Goal: Information Seeking & Learning: Understand process/instructions

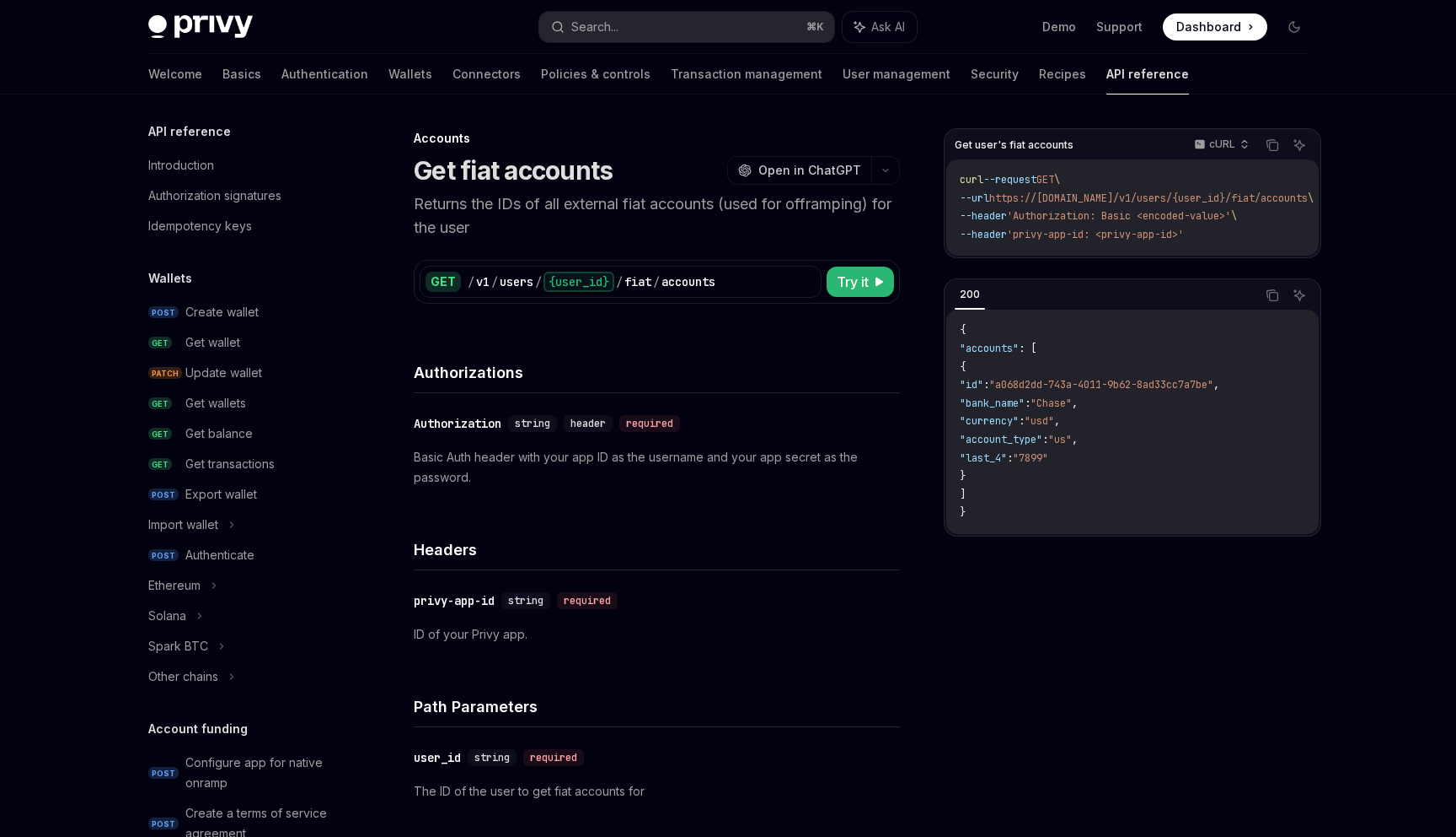
scroll to position [505, 0]
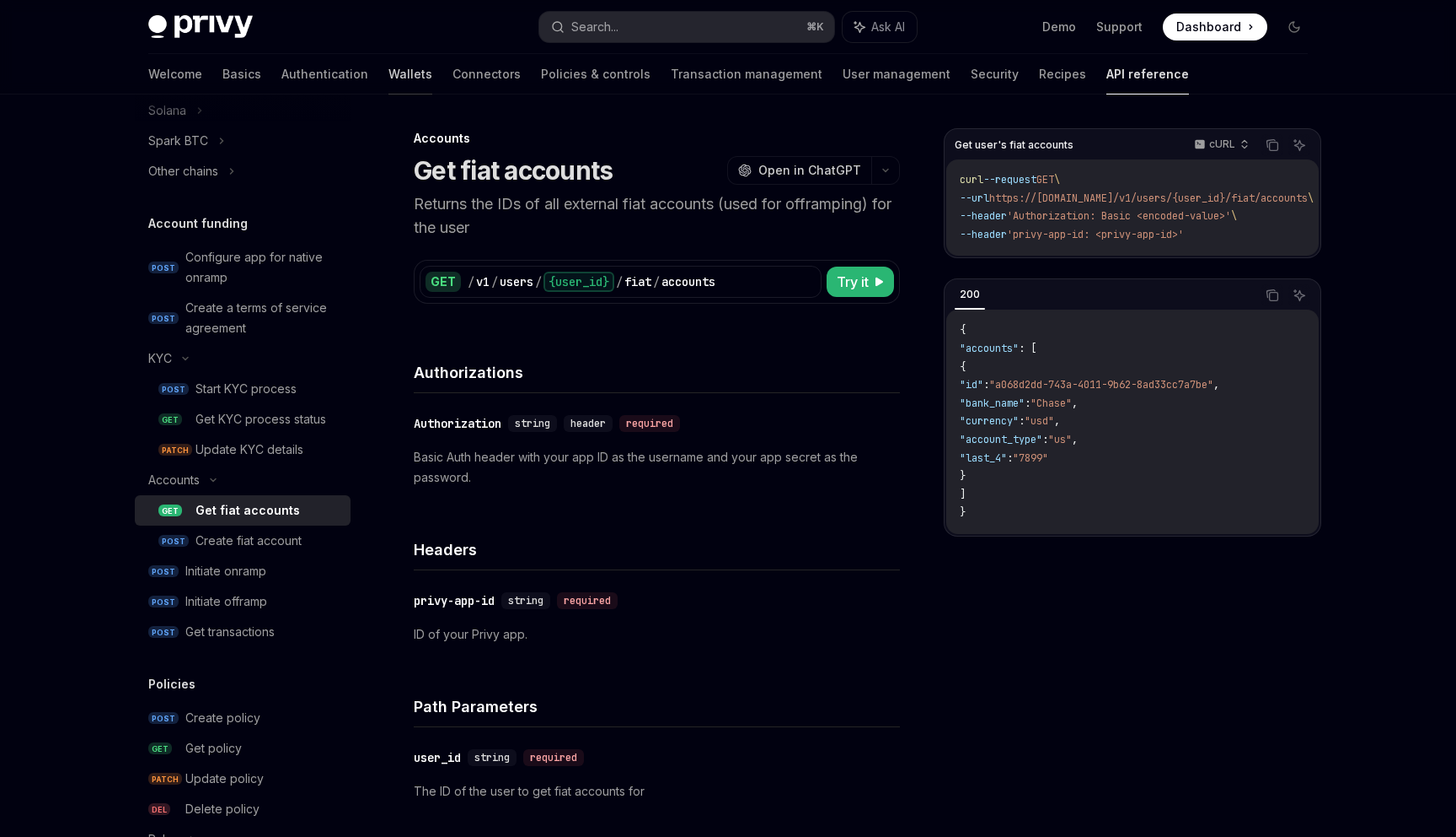
click at [389, 75] on link "Wallets" at bounding box center [410, 73] width 44 height 41
type textarea "*"
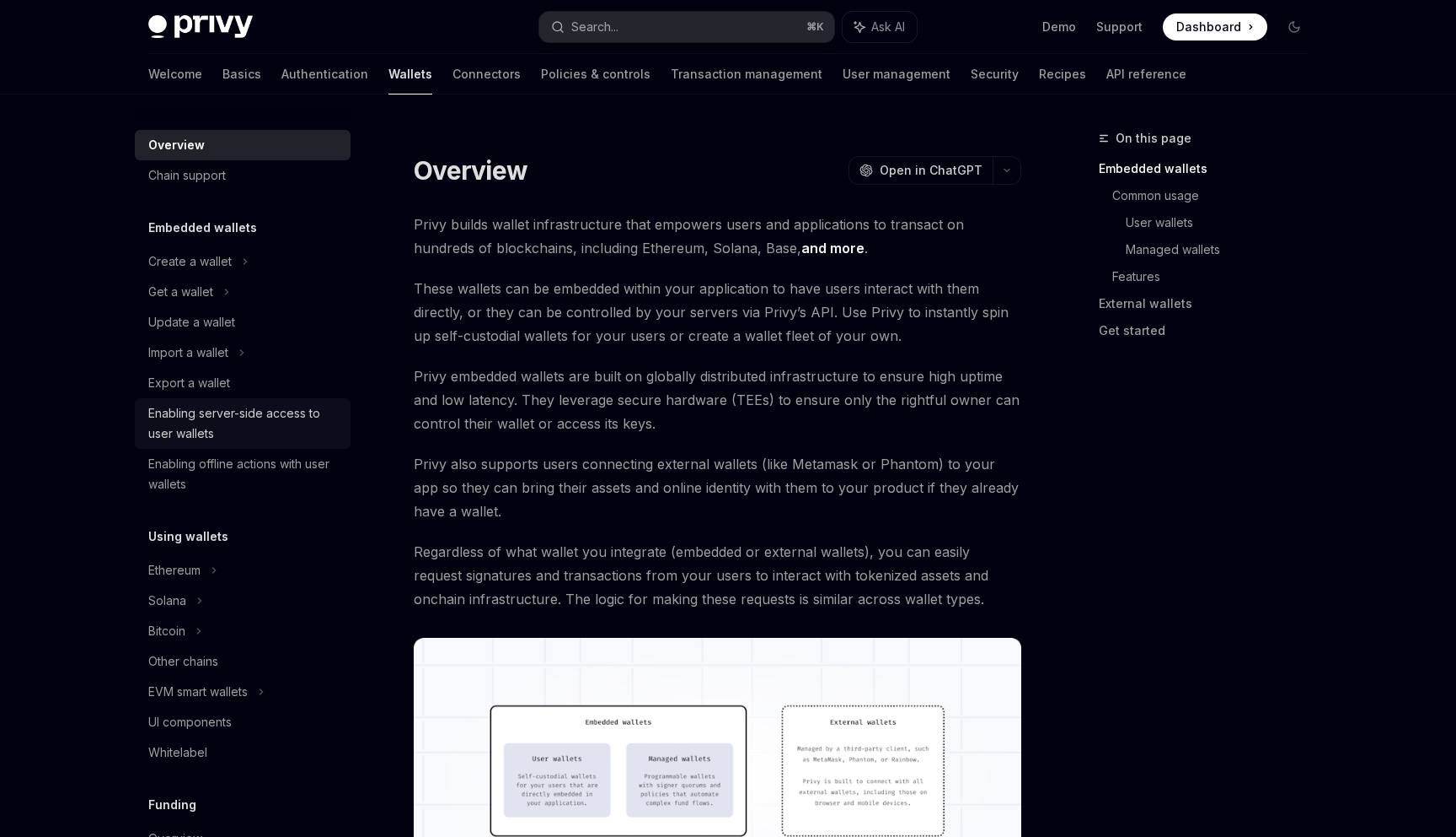
scroll to position [63, 0]
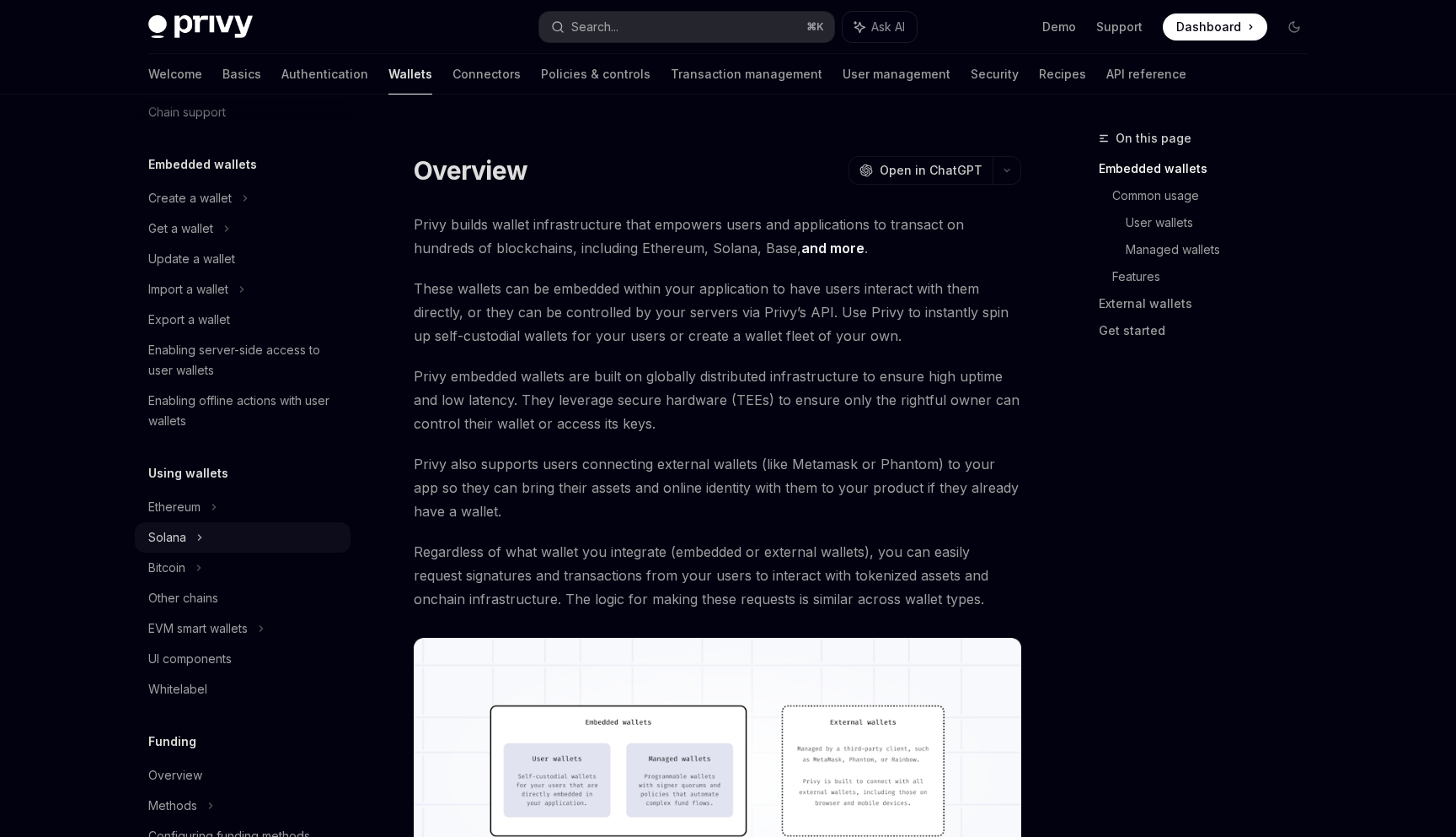
click at [205, 244] on div "Solana" at bounding box center [243, 228] width 216 height 31
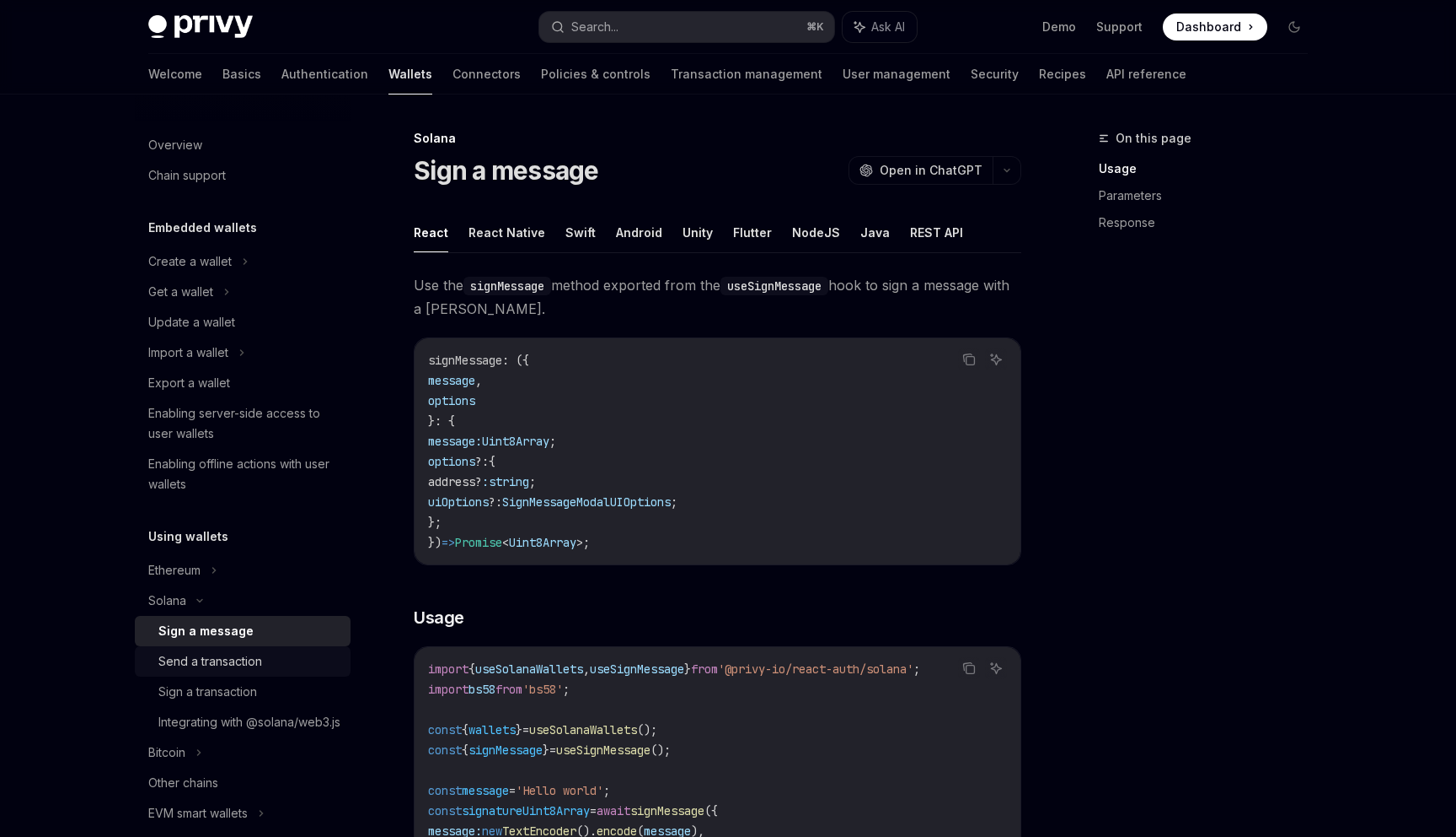
click at [192, 654] on div "Send a transaction" at bounding box center [210, 660] width 104 height 20
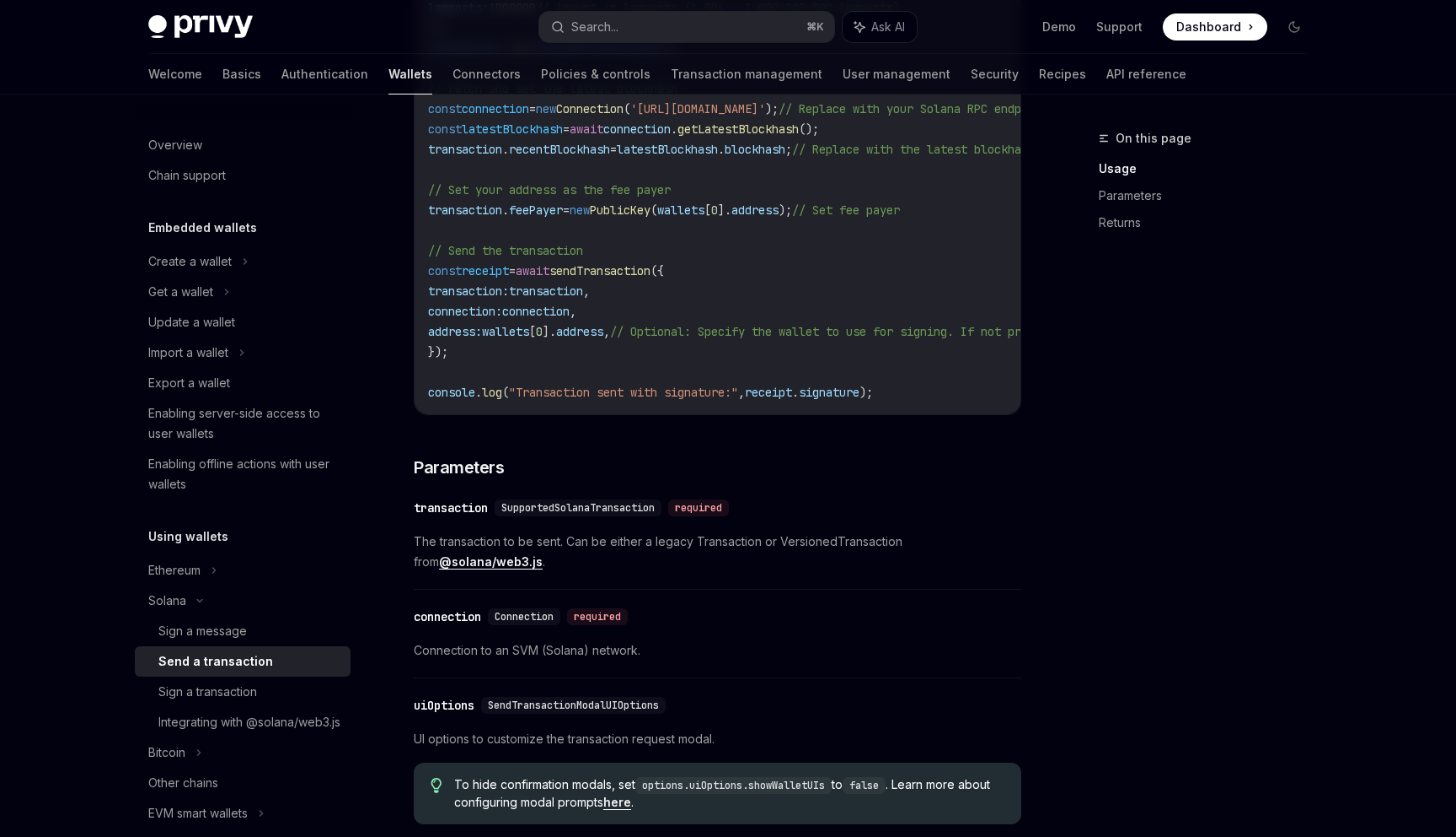
scroll to position [1237, 0]
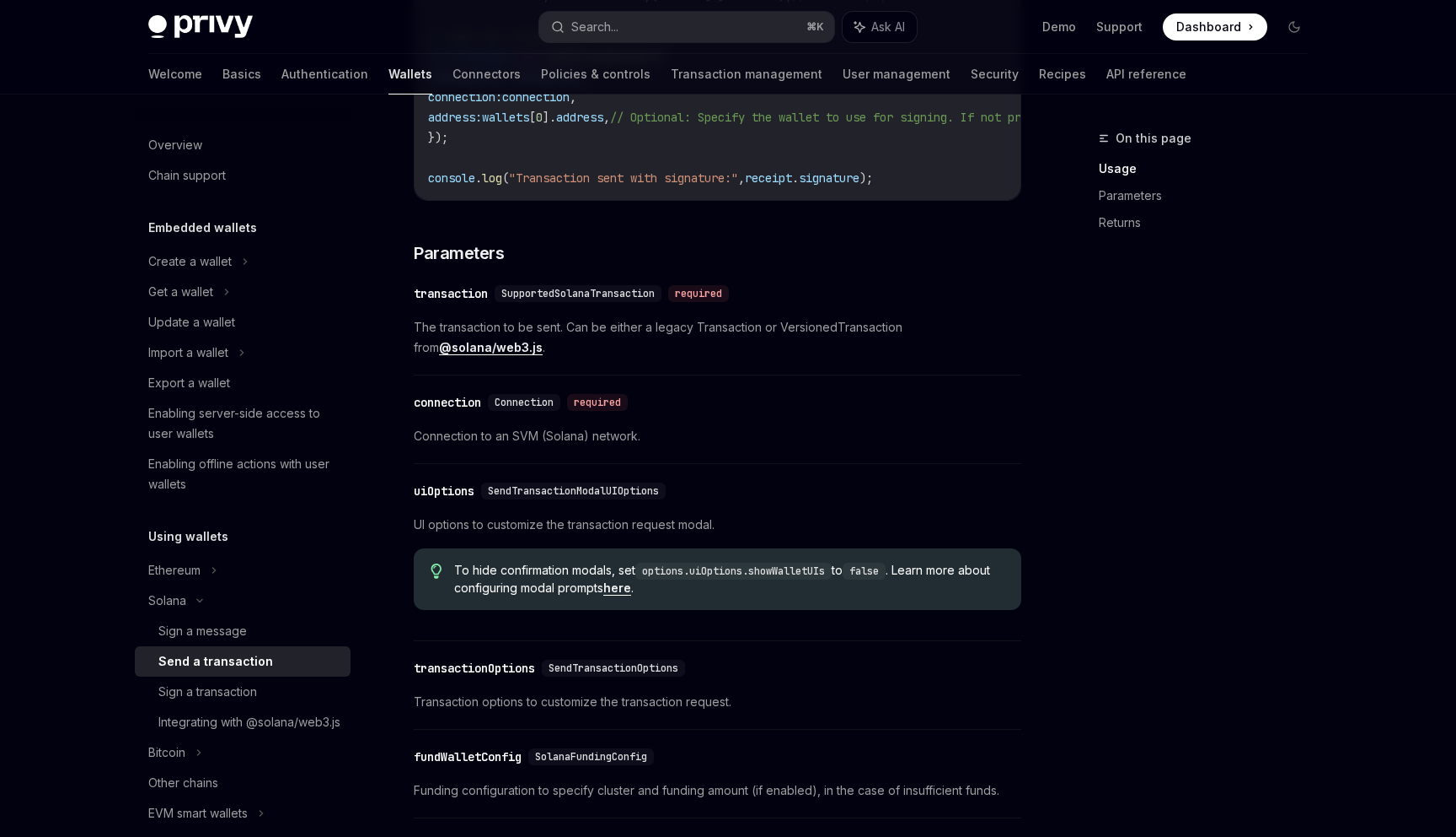
click at [510, 312] on div "​ transaction SupportedSolanaTransaction required The transaction to be sent. C…" at bounding box center [718, 324] width 608 height 100
click at [790, 239] on div "To send a transaction from a wallet using the React SDK, use the sendTransactio…" at bounding box center [718, 225] width 608 height 2261
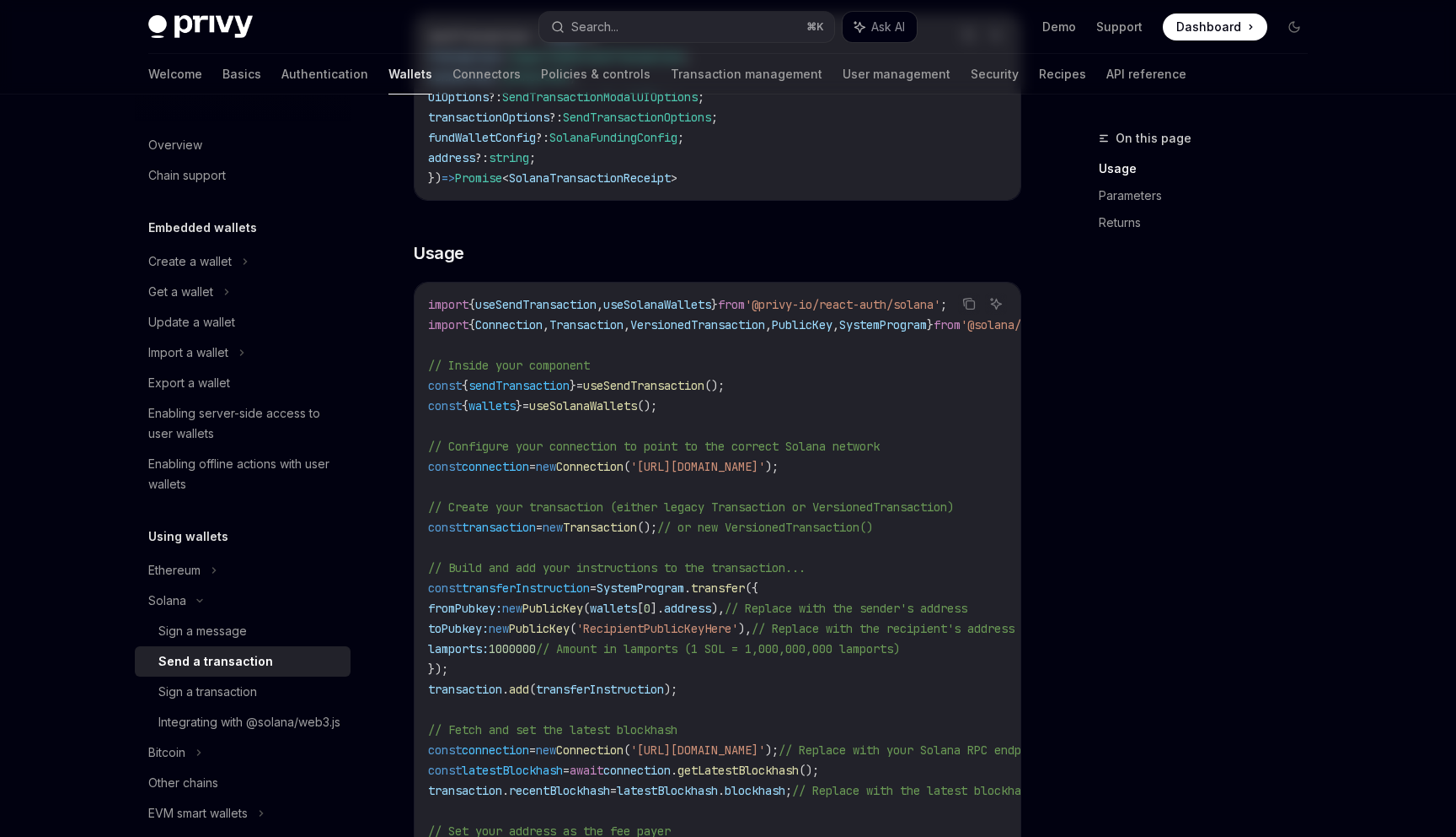
scroll to position [0, 0]
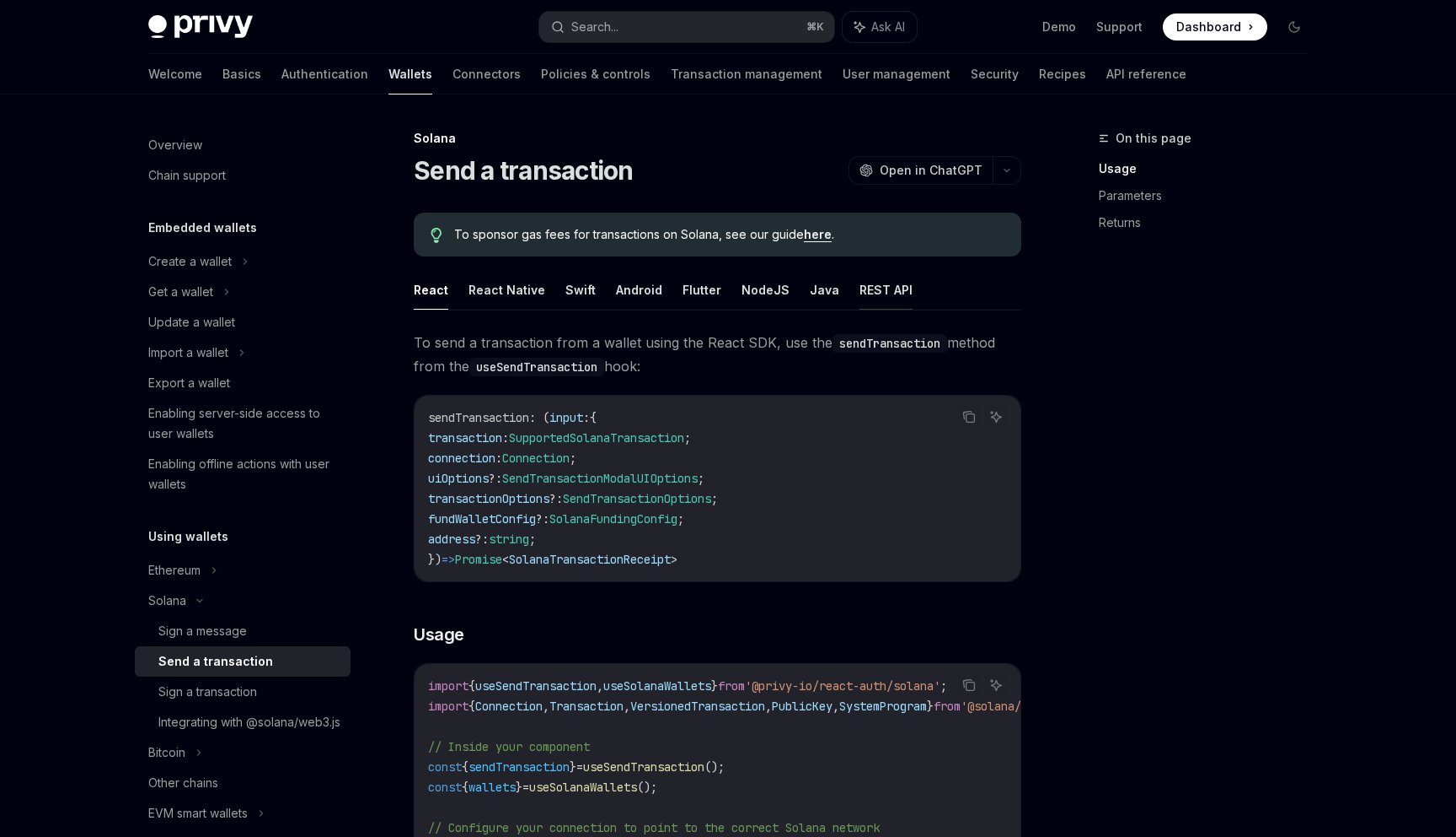
click at [859, 294] on button "REST API" at bounding box center [886, 290] width 54 height 40
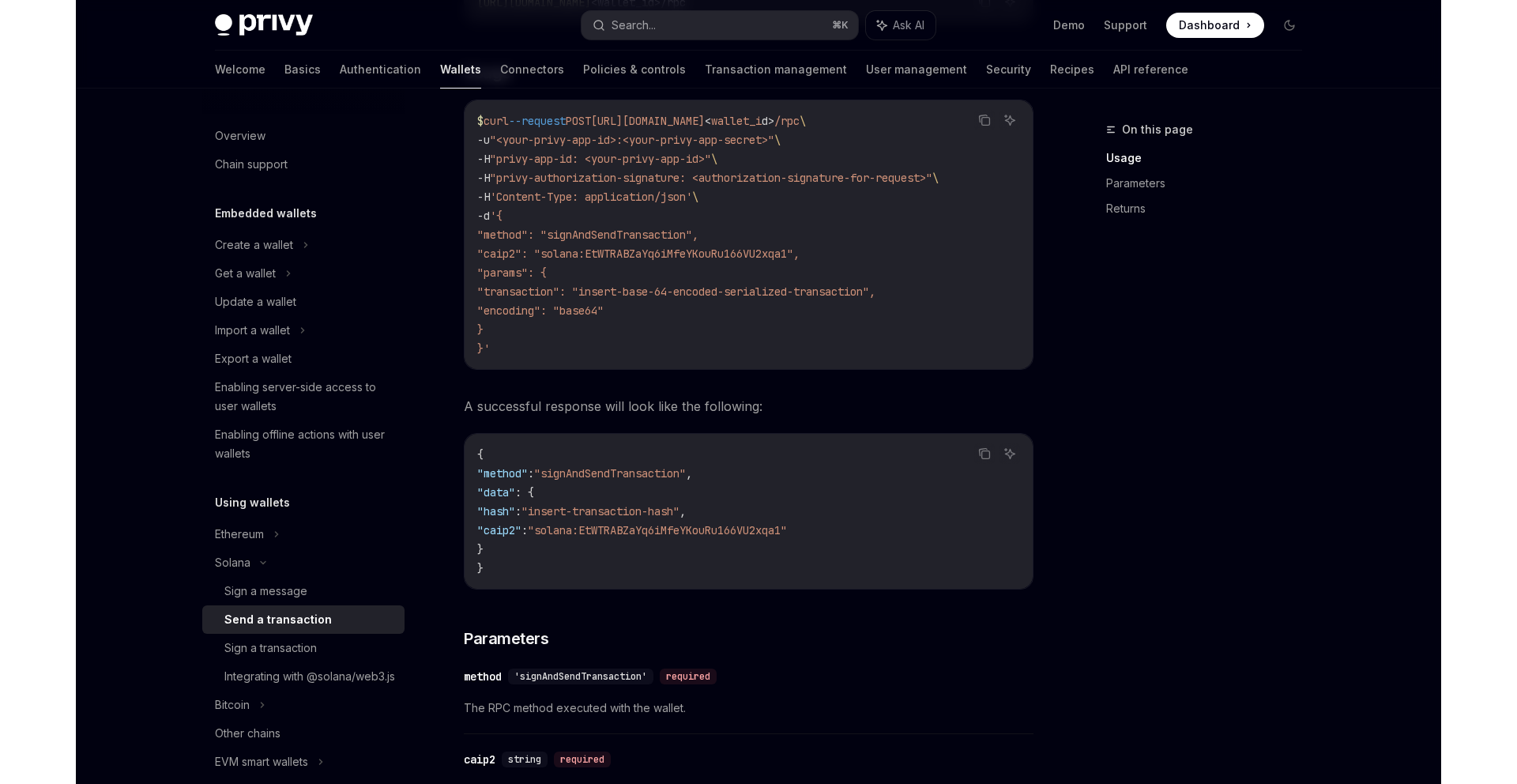
scroll to position [255, 0]
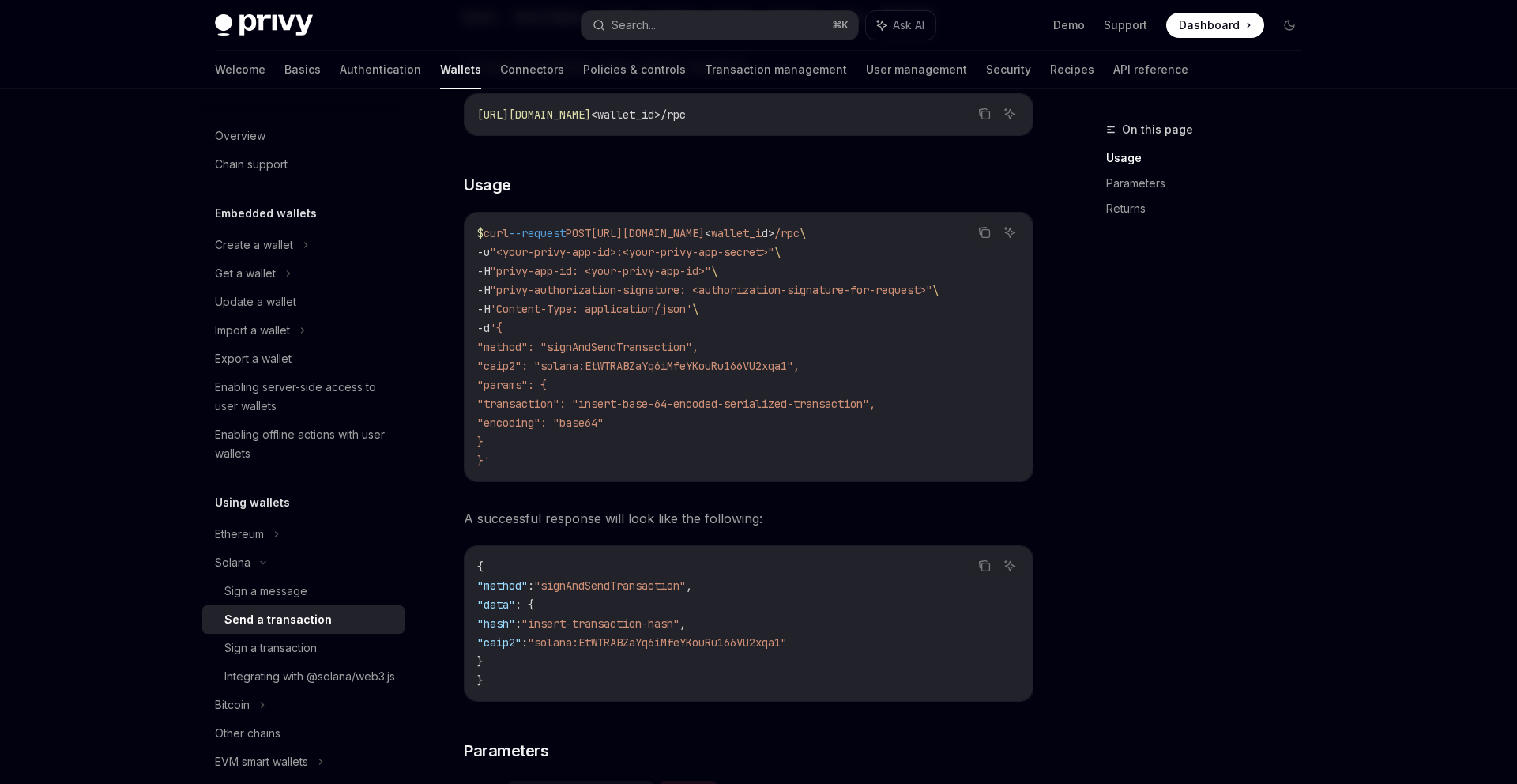
type textarea "*"
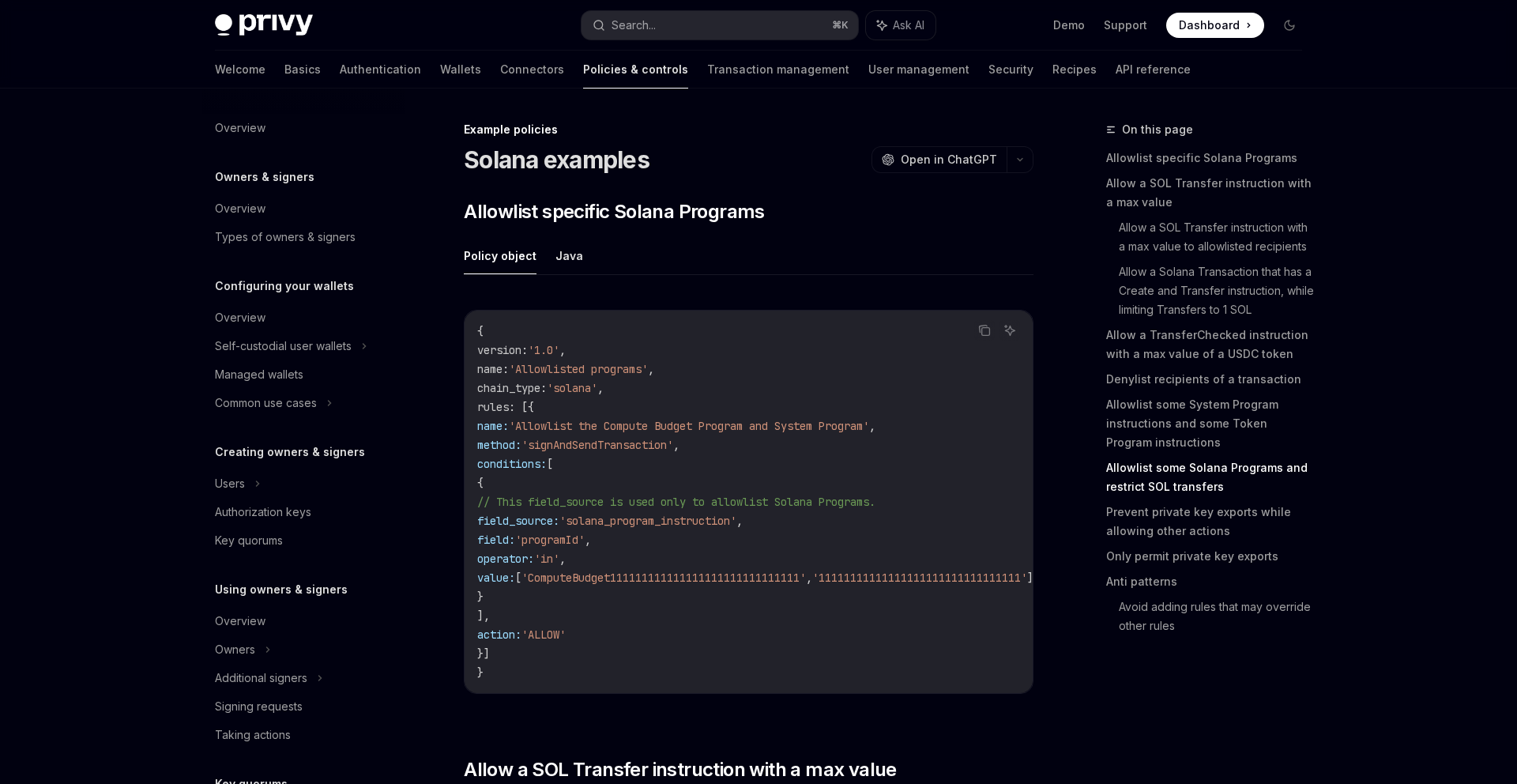
scroll to position [5233, 0]
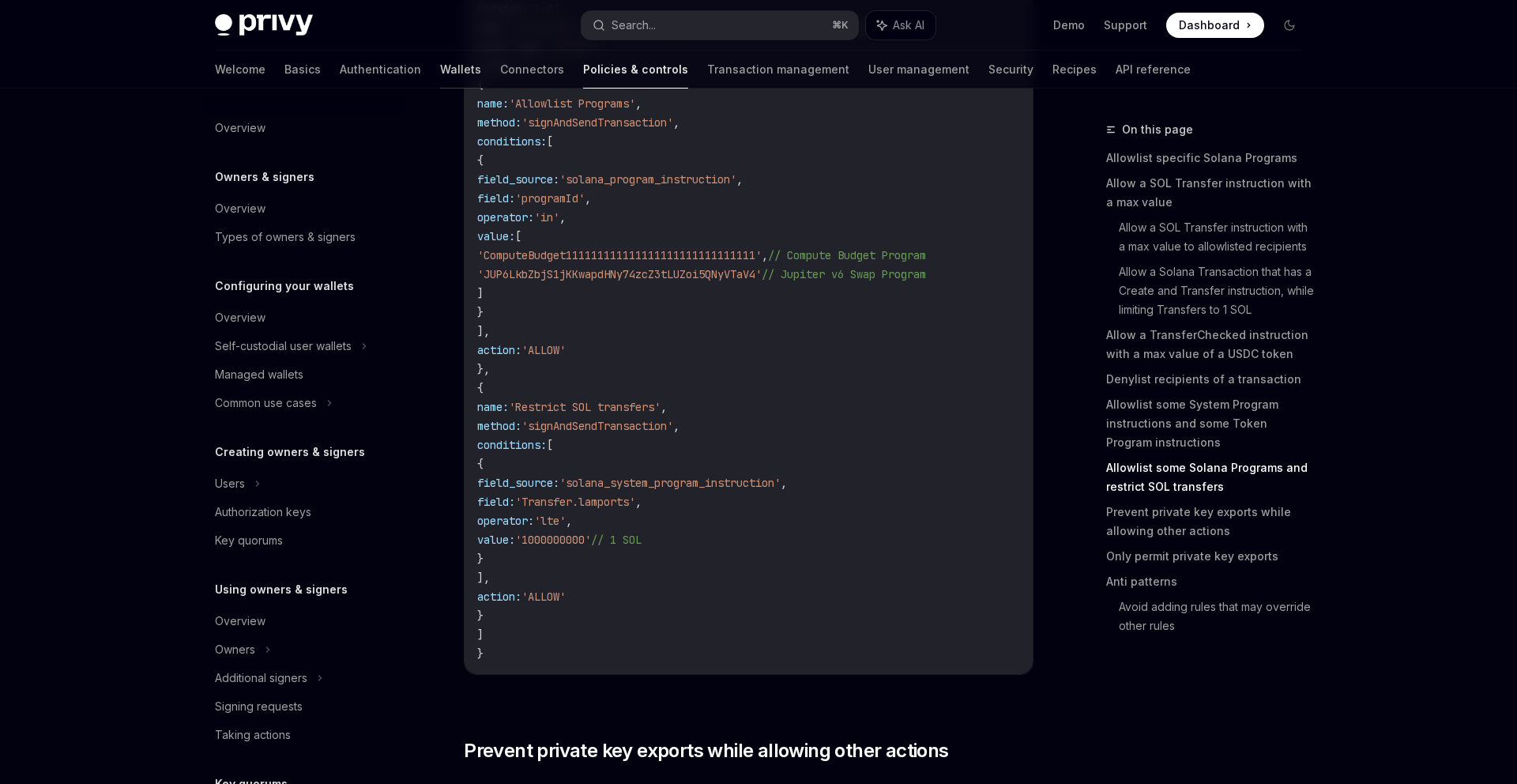
click at [440, 72] on link "Wallets" at bounding box center [461, 69] width 41 height 38
type textarea "*"
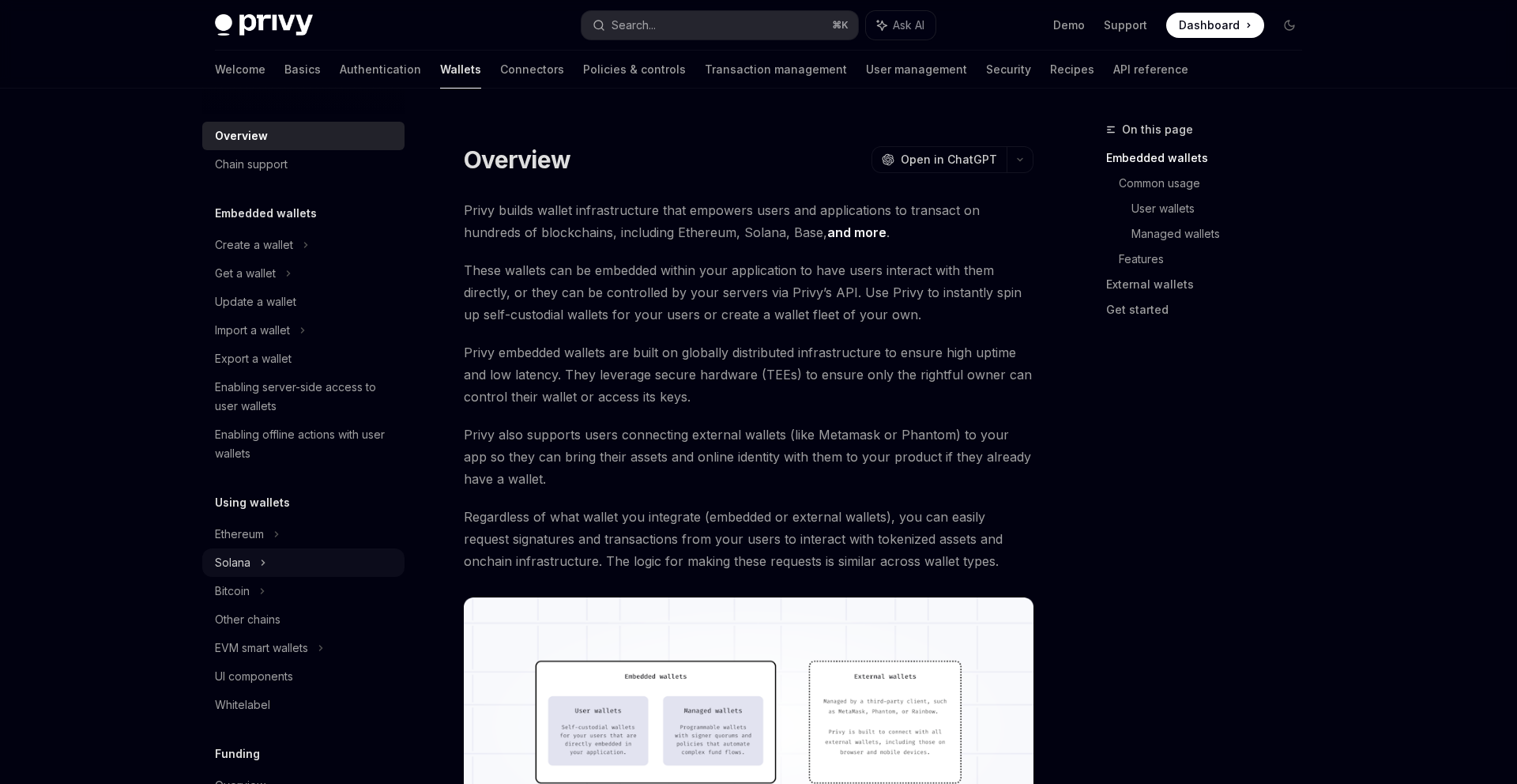
click at [245, 282] on div "Solana" at bounding box center [244, 273] width 60 height 19
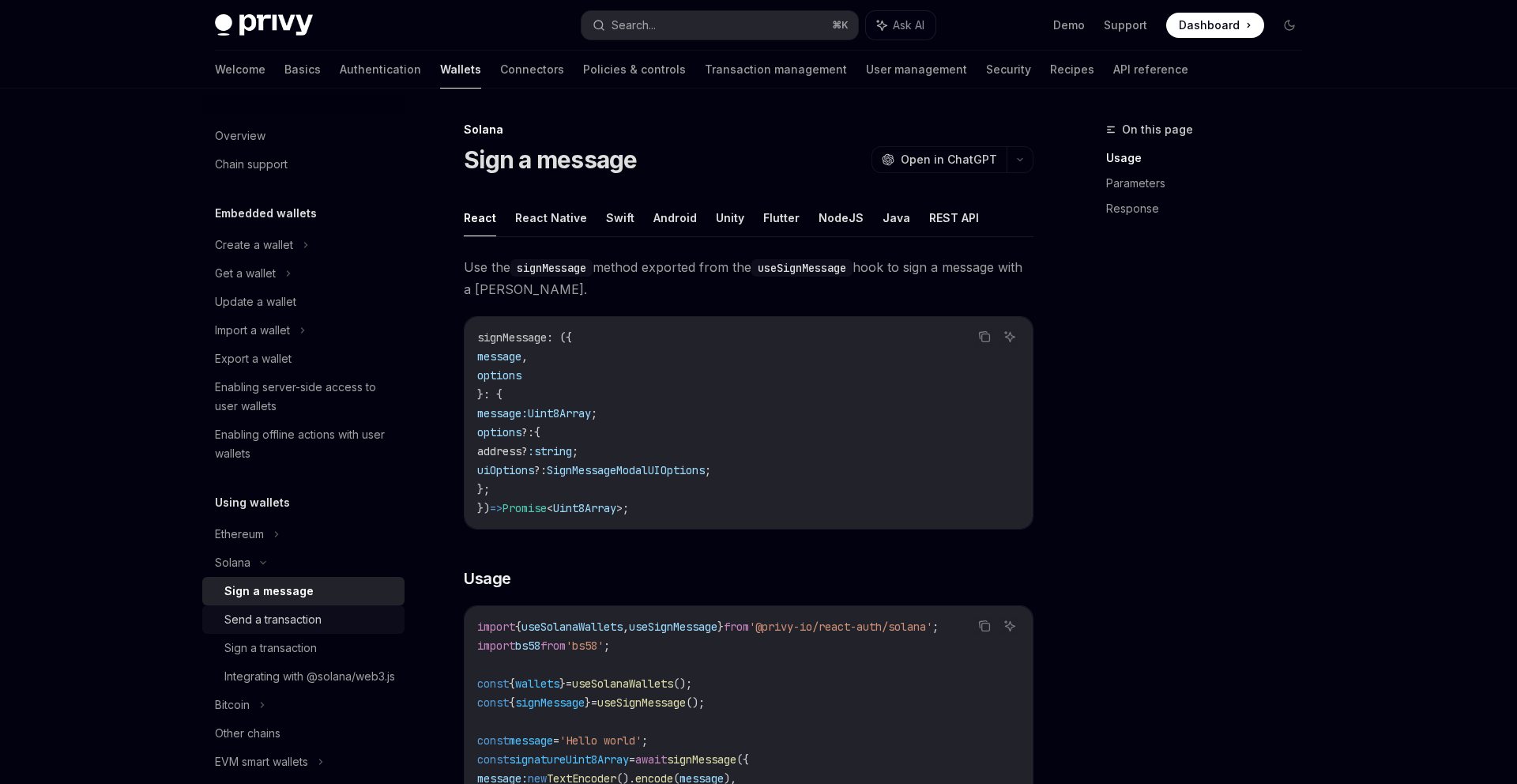
click at [262, 616] on div "Send a transaction" at bounding box center [272, 619] width 98 height 19
type textarea "*"
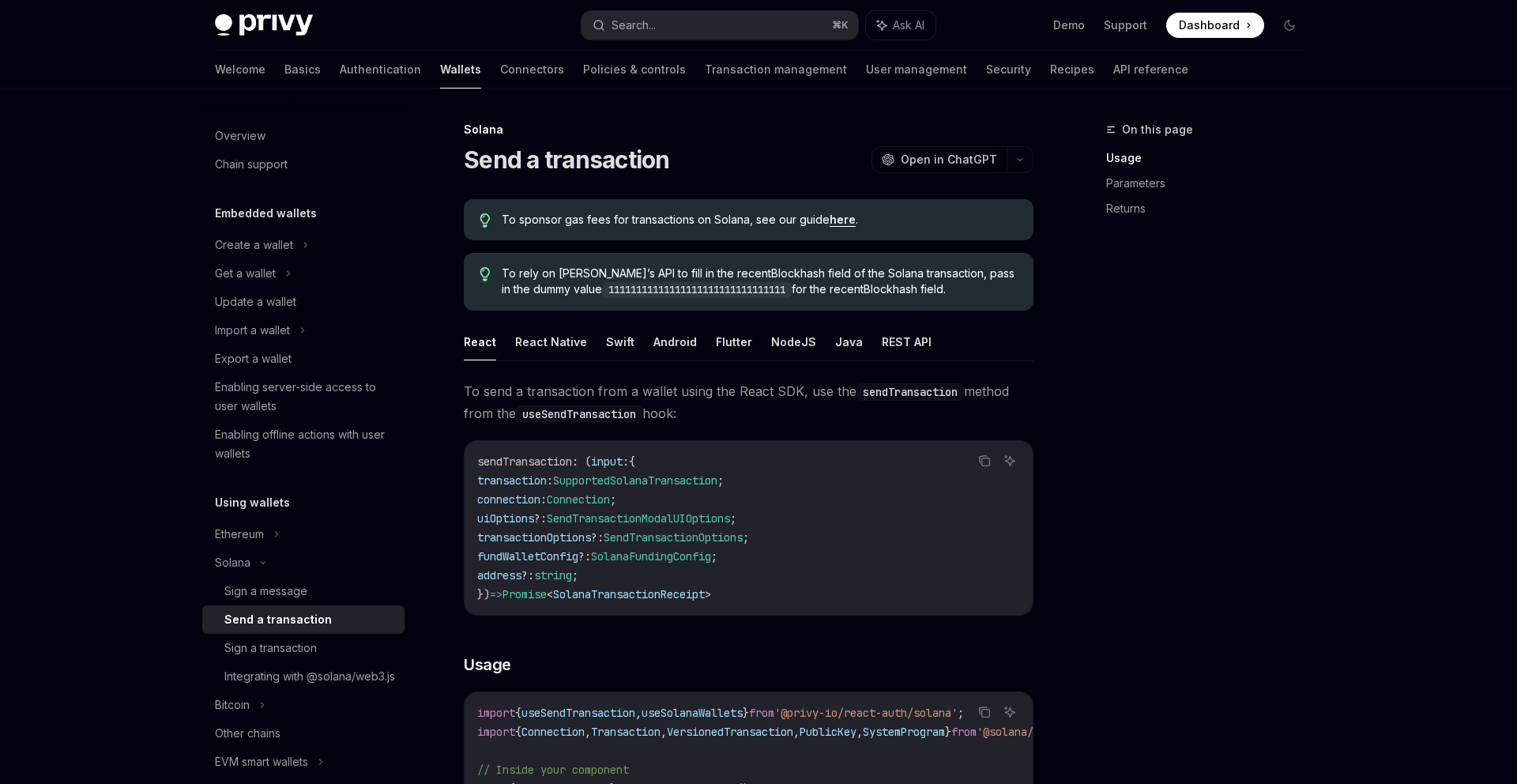
type textarea "*"
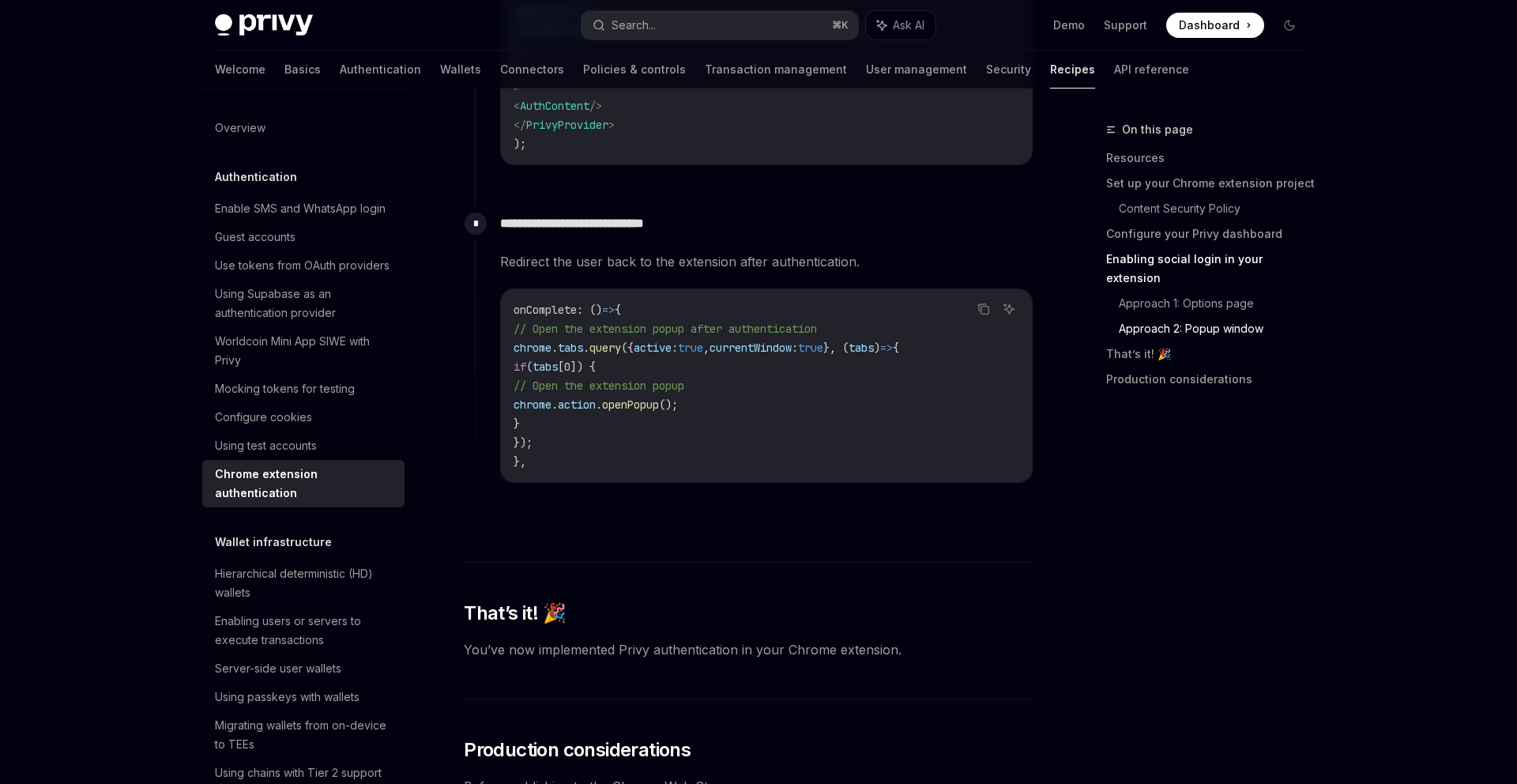
scroll to position [4303, 0]
